Goal: Complete application form

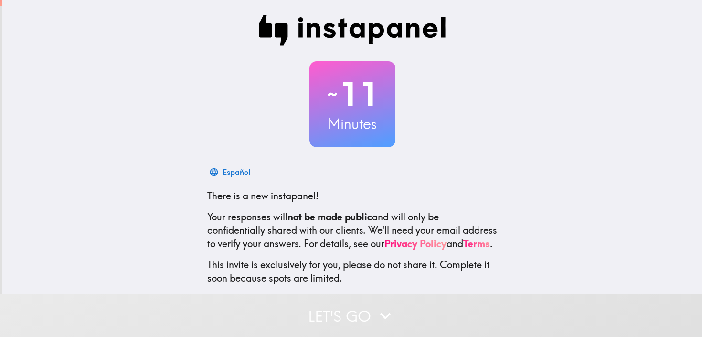
click at [341, 298] on button "Let's go" at bounding box center [351, 315] width 702 height 43
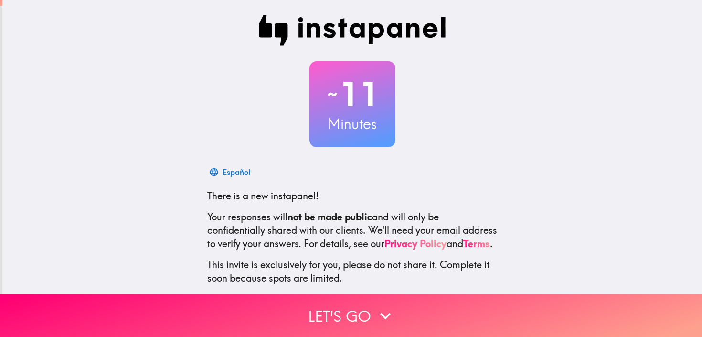
scroll to position [61, 0]
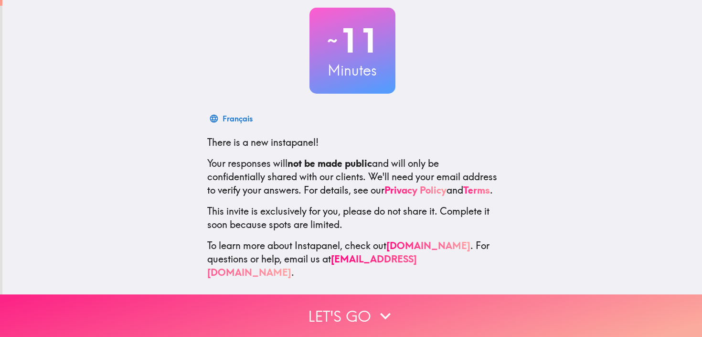
click at [364, 302] on button "Let's go" at bounding box center [351, 315] width 702 height 43
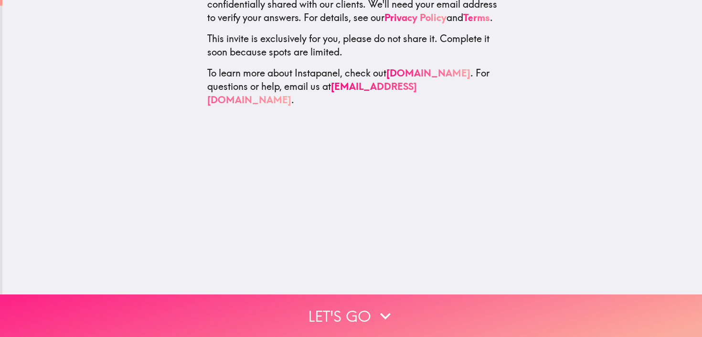
scroll to position [0, 0]
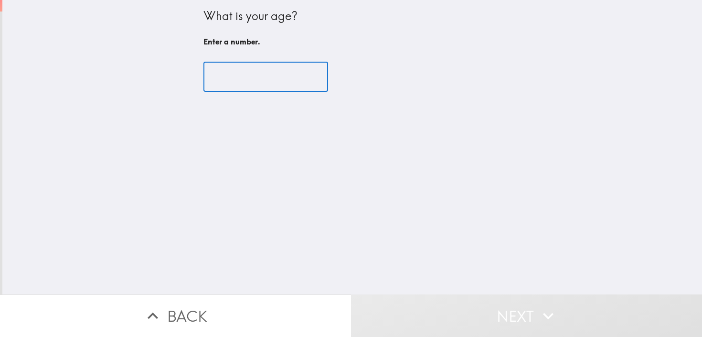
click at [237, 82] on input "number" at bounding box center [265, 77] width 125 height 30
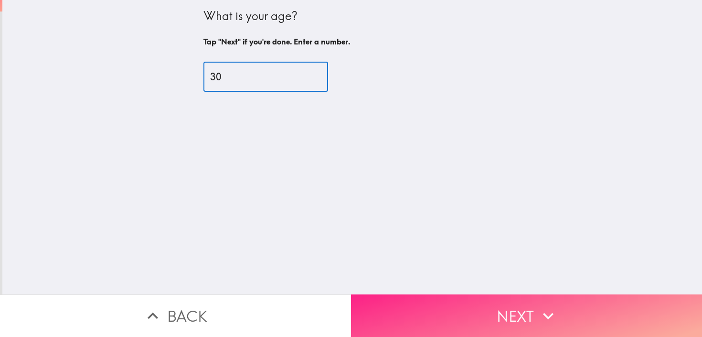
type input "30"
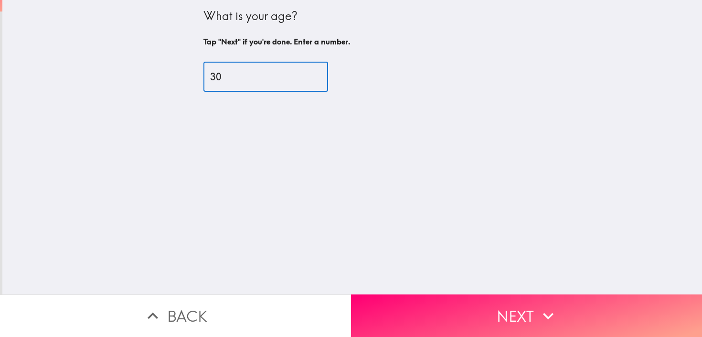
click at [459, 296] on button "Next" at bounding box center [526, 315] width 351 height 43
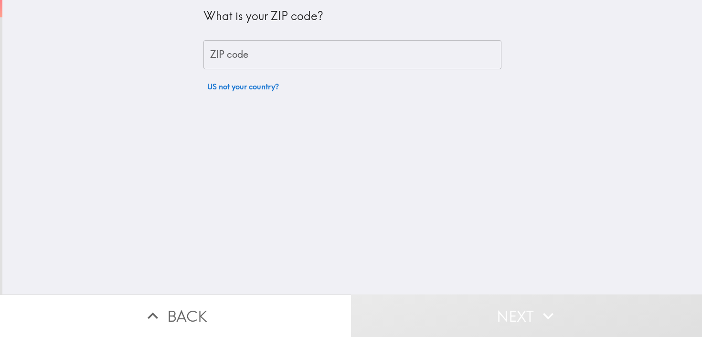
click at [227, 59] on input "ZIP code" at bounding box center [352, 55] width 298 height 30
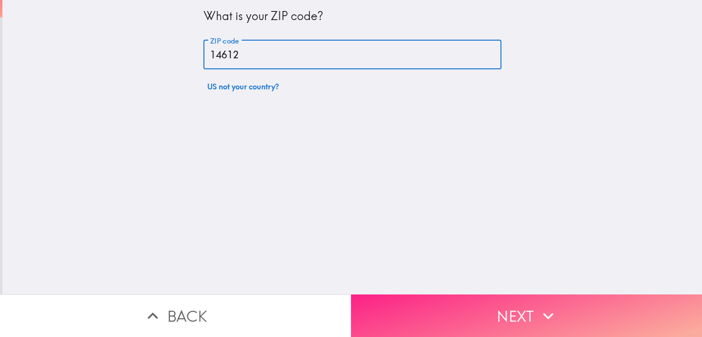
type input "14612"
click at [549, 312] on icon "button" at bounding box center [548, 315] width 11 height 7
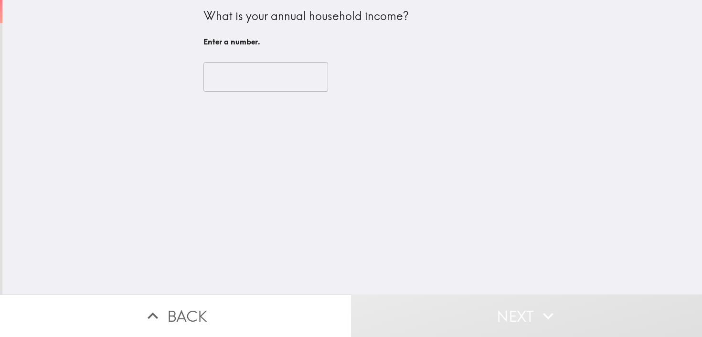
click at [259, 75] on input "number" at bounding box center [265, 77] width 125 height 30
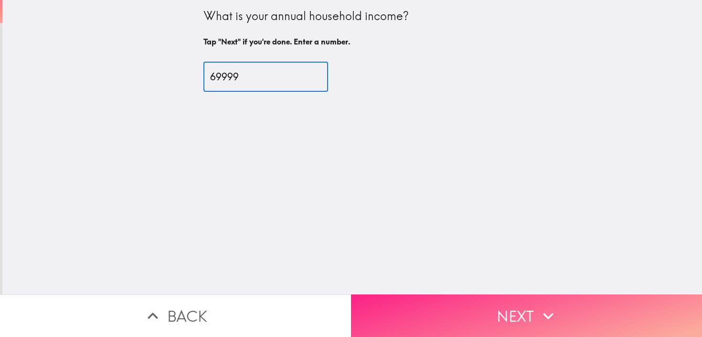
type input "69999"
click at [539, 294] on button "Next" at bounding box center [526, 315] width 351 height 43
